Goal: Information Seeking & Learning: Learn about a topic

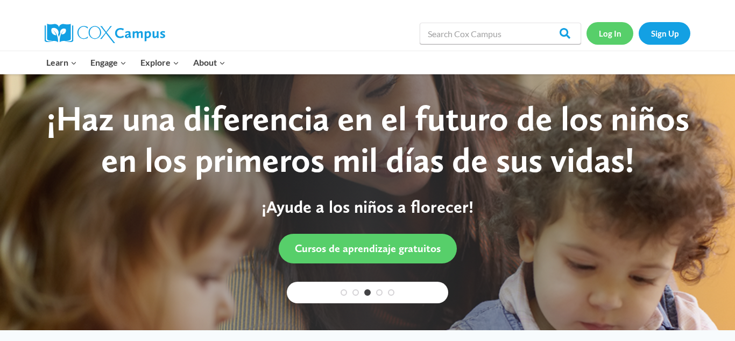
click at [605, 41] on link "Log In" at bounding box center [609, 33] width 47 height 22
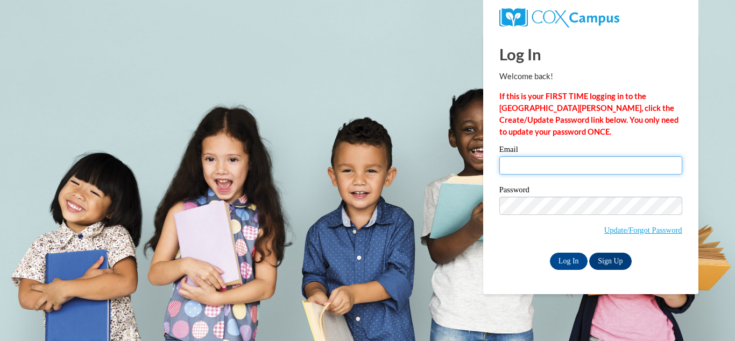
click at [552, 159] on input "Email" at bounding box center [590, 165] width 183 height 18
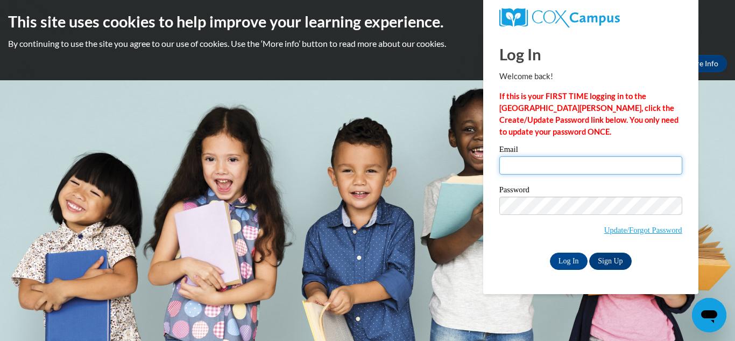
type input "lilmisette@yahoo.com"
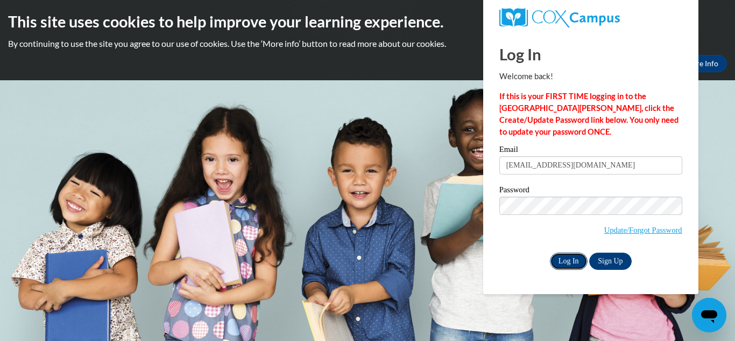
click at [574, 259] on input "Log In" at bounding box center [569, 260] width 38 height 17
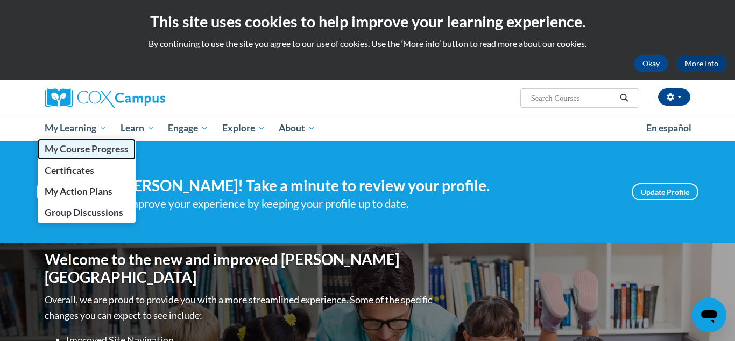
click at [74, 150] on span "My Course Progress" at bounding box center [87, 148] width 84 height 11
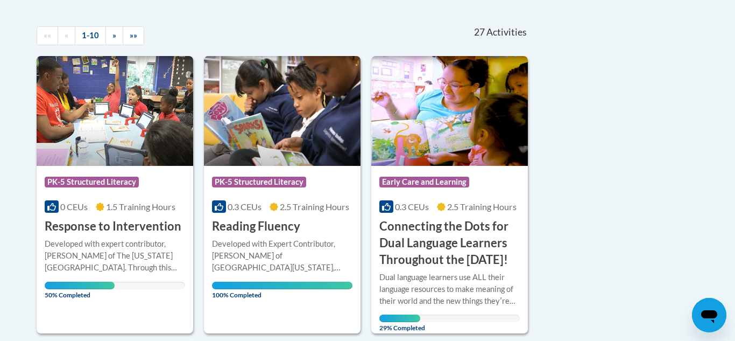
scroll to position [228, 0]
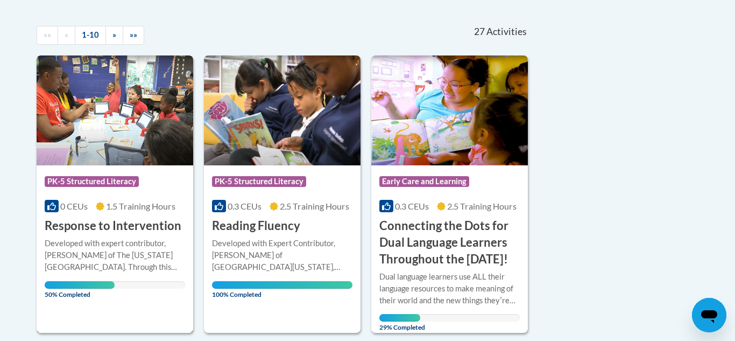
click at [67, 228] on h3 "Response to Intervention" at bounding box center [113, 225] width 137 height 17
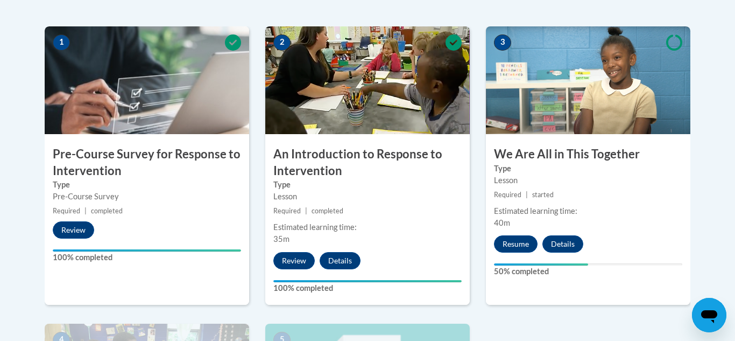
scroll to position [337, 0]
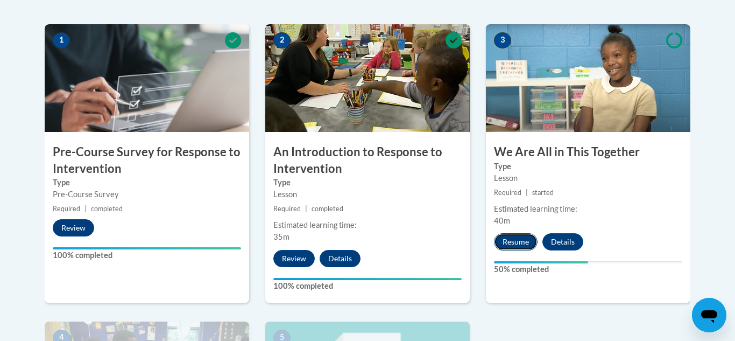
click at [523, 243] on button "Resume" at bounding box center [516, 241] width 44 height 17
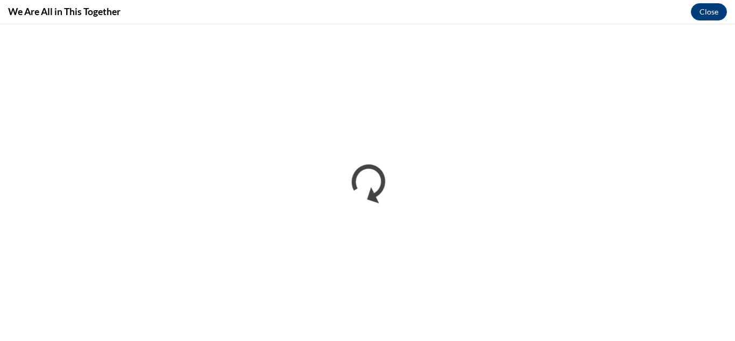
scroll to position [0, 0]
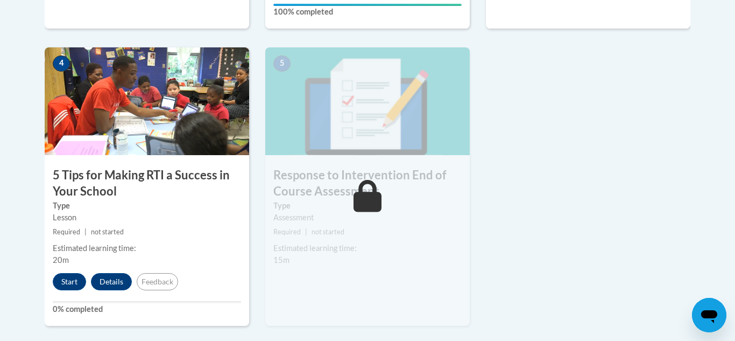
scroll to position [613, 0]
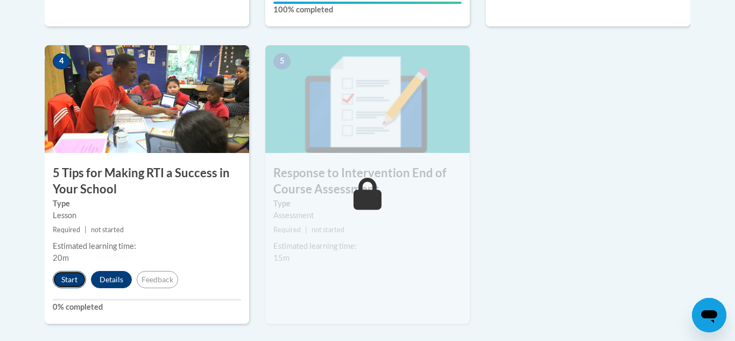
click at [72, 281] on button "Start" at bounding box center [69, 279] width 33 height 17
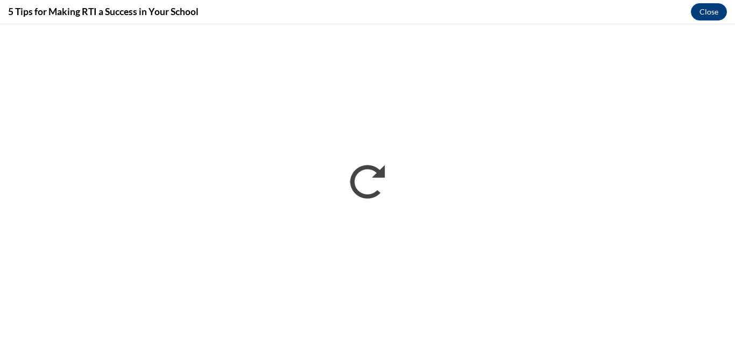
scroll to position [0, 0]
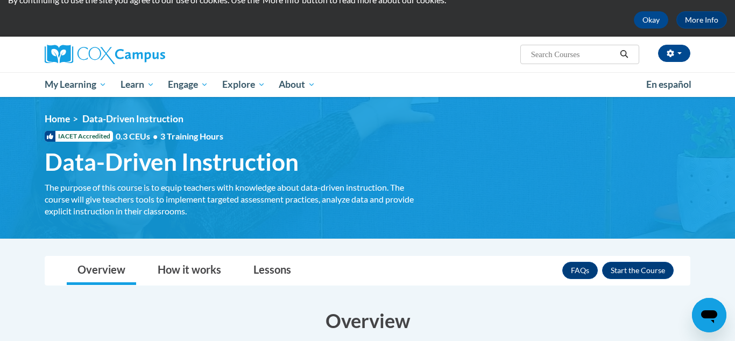
scroll to position [43, 0]
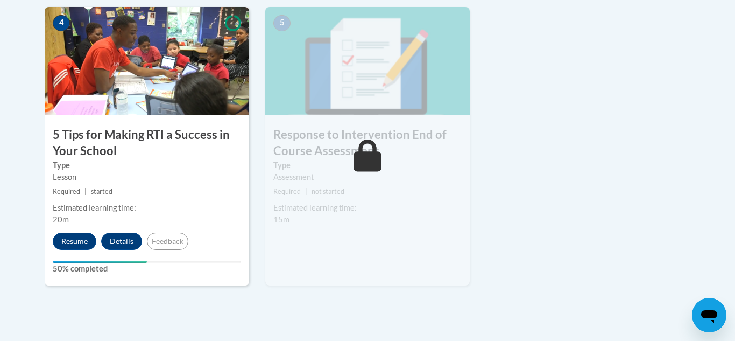
scroll to position [647, 0]
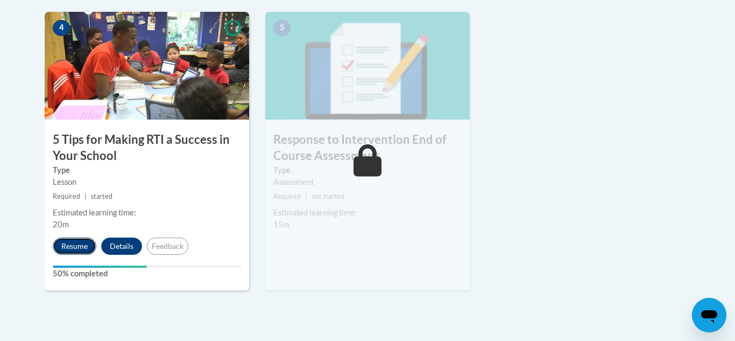
click at [67, 246] on button "Resume" at bounding box center [75, 245] width 44 height 17
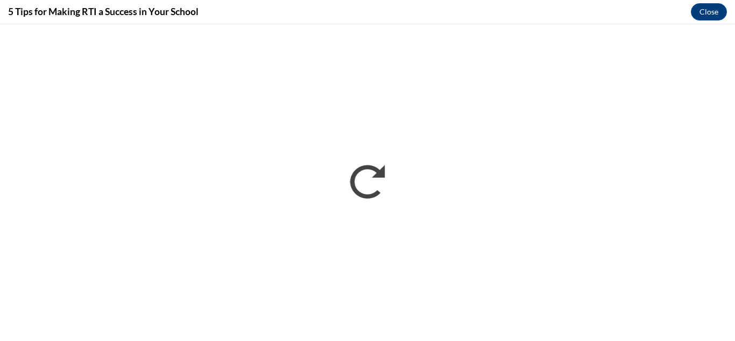
scroll to position [0, 0]
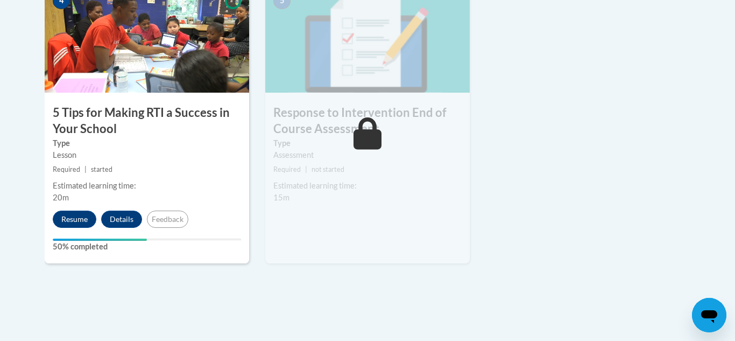
scroll to position [678, 0]
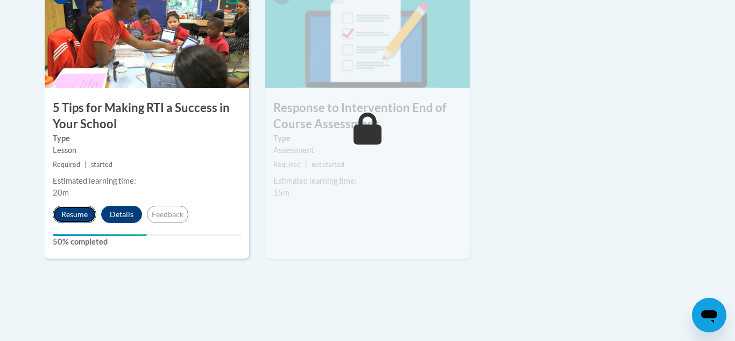
click at [73, 216] on button "Resume" at bounding box center [75, 214] width 44 height 17
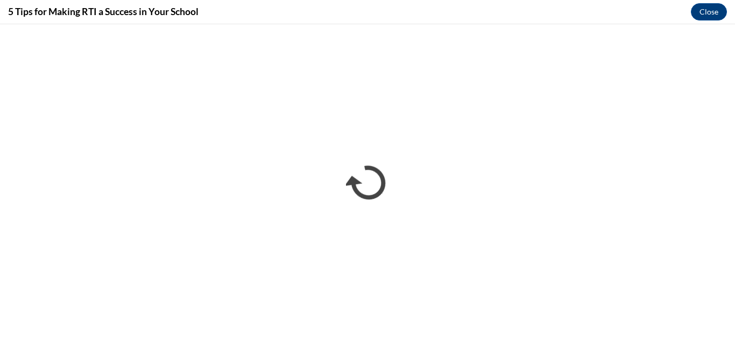
scroll to position [0, 0]
click at [709, 9] on button "Close" at bounding box center [709, 11] width 36 height 17
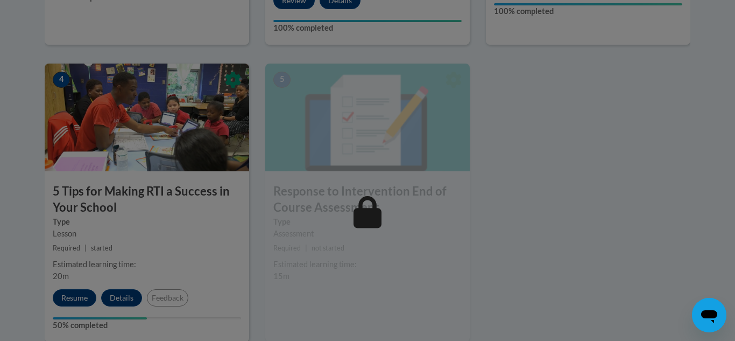
scroll to position [596, 0]
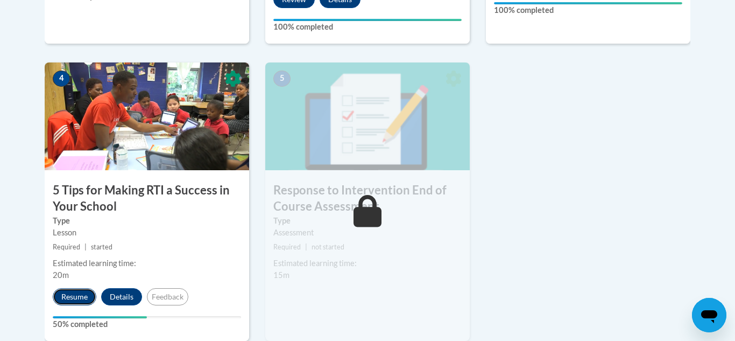
click at [70, 304] on button "Resume" at bounding box center [75, 296] width 44 height 17
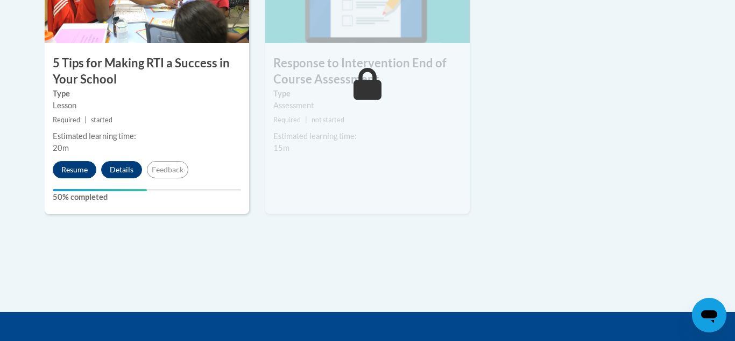
scroll to position [723, 0]
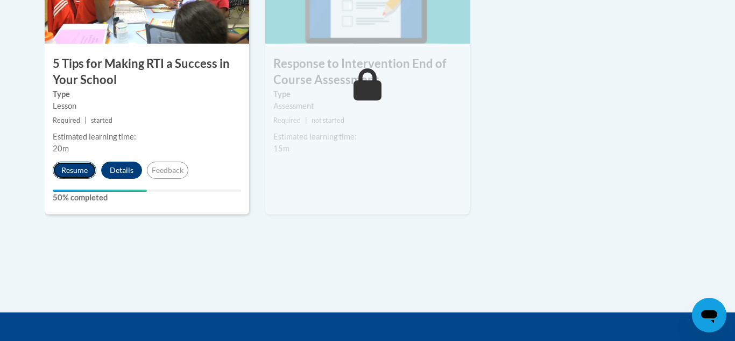
click at [79, 171] on button "Resume" at bounding box center [75, 169] width 44 height 17
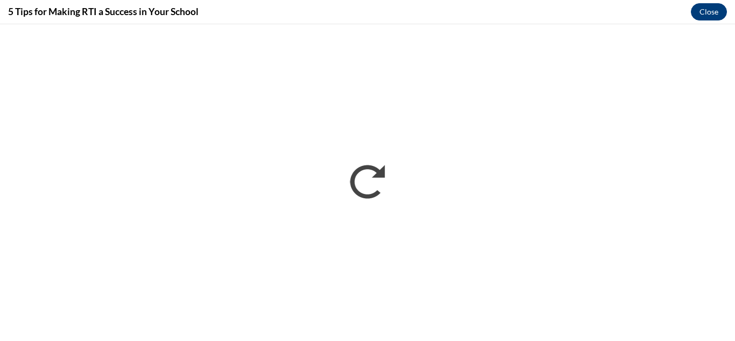
scroll to position [0, 0]
click at [704, 13] on button "Close" at bounding box center [709, 11] width 36 height 17
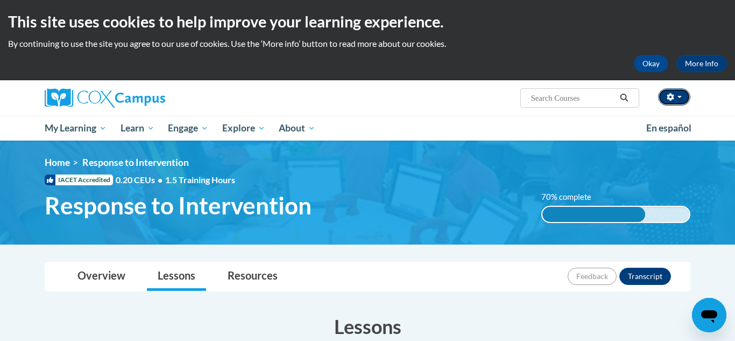
click at [678, 102] on button "button" at bounding box center [674, 96] width 32 height 17
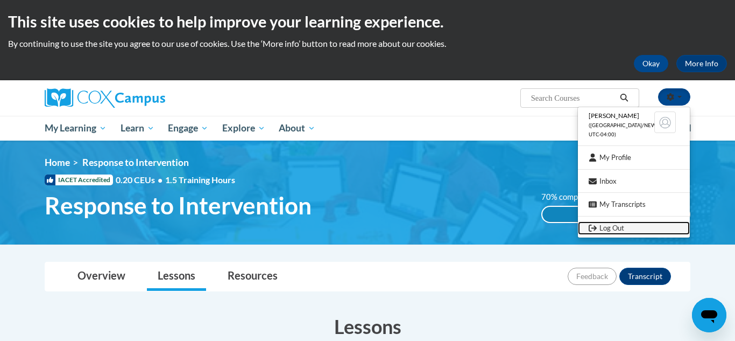
click at [596, 233] on link "Log Out" at bounding box center [634, 227] width 112 height 13
